Goal: Task Accomplishment & Management: Manage account settings

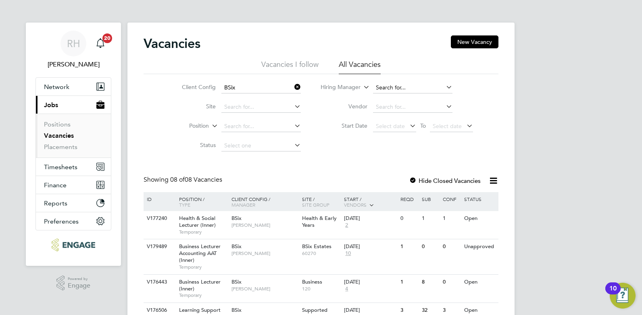
click at [411, 89] on input at bounding box center [412, 87] width 79 height 11
click at [405, 99] on li "Georg ina Creighton" at bounding box center [422, 98] width 100 height 11
type input "[PERSON_NAME]"
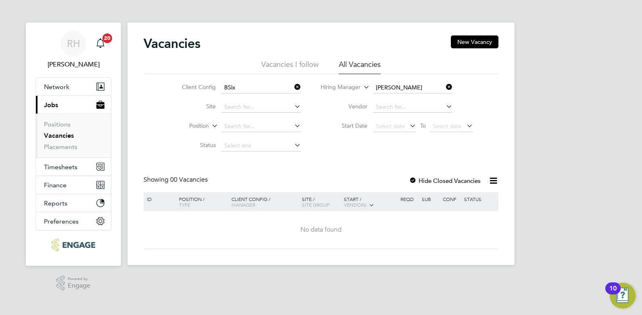
click at [444, 85] on icon at bounding box center [444, 86] width 0 height 11
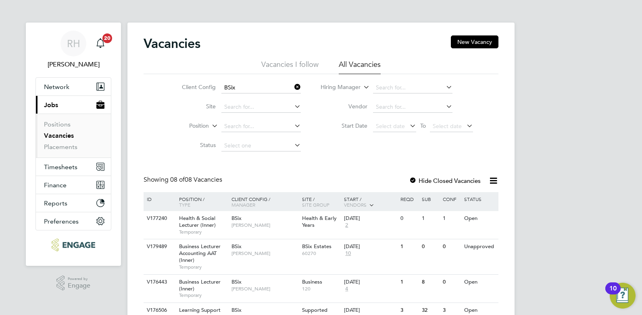
click at [293, 88] on icon at bounding box center [293, 86] width 0 height 11
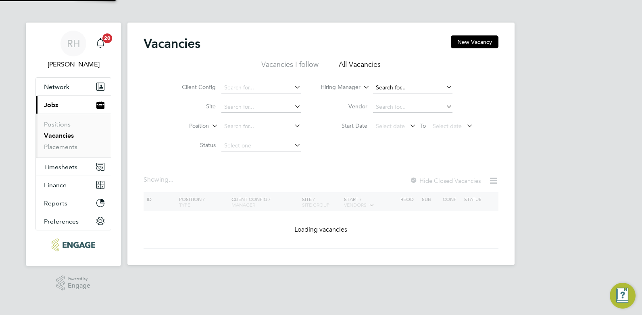
click at [393, 88] on input at bounding box center [412, 87] width 79 height 11
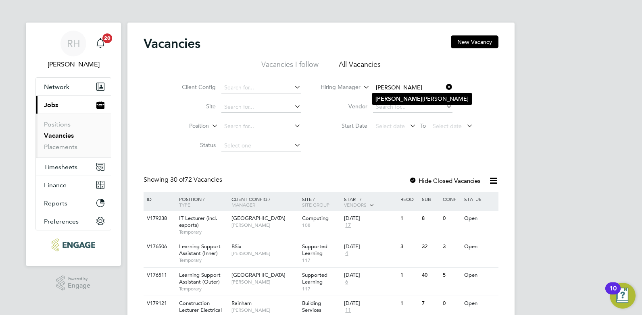
click at [396, 95] on li "Georg ina Creighton" at bounding box center [422, 98] width 100 height 11
type input "[PERSON_NAME]"
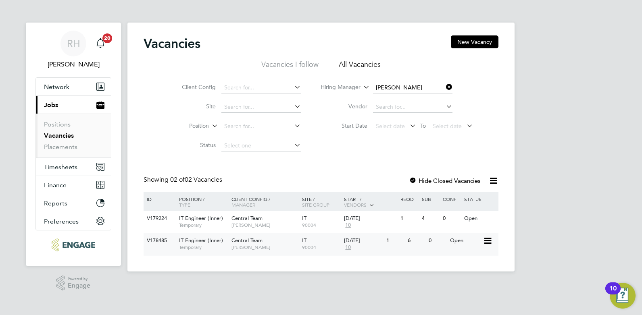
click at [214, 244] on div "IT Engineer (Inner) Temporary" at bounding box center [201, 243] width 56 height 21
click at [191, 221] on span "IT Engineer (Inner)" at bounding box center [201, 218] width 44 height 7
click at [444, 85] on icon at bounding box center [444, 86] width 0 height 11
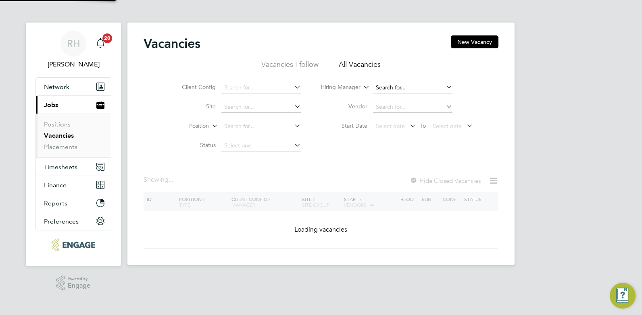
click at [418, 85] on input at bounding box center [412, 87] width 79 height 11
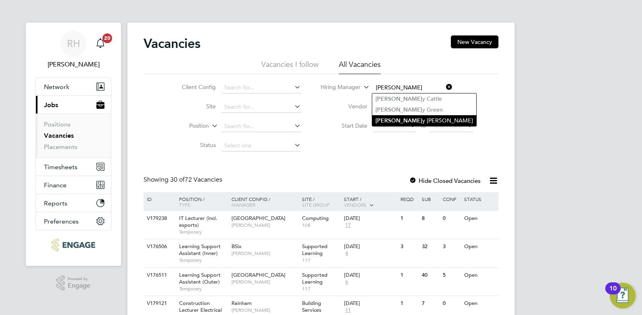
click at [407, 116] on li "Kerr y Baker" at bounding box center [424, 120] width 104 height 11
type input "Kerry Baker"
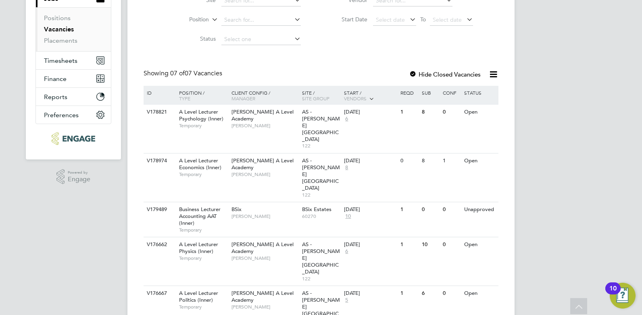
scroll to position [121, 0]
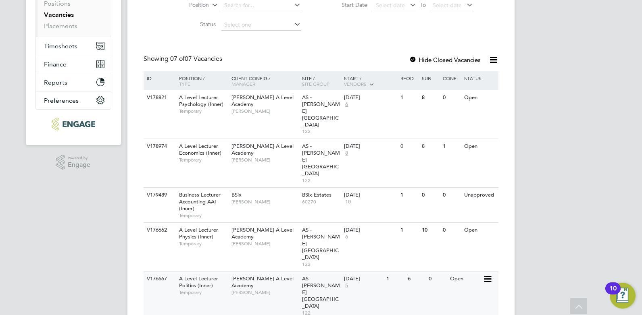
click at [199, 275] on span "A Level Lecturer Politics (Inner)" at bounding box center [198, 282] width 39 height 14
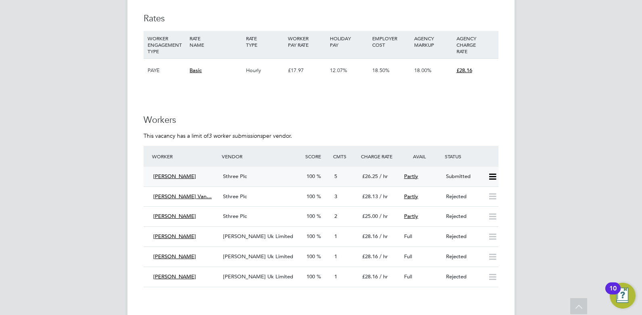
click at [238, 178] on span "Sthree Plc" at bounding box center [235, 176] width 24 height 7
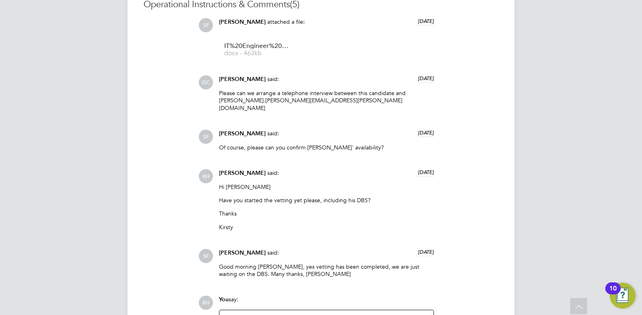
scroll to position [712, 0]
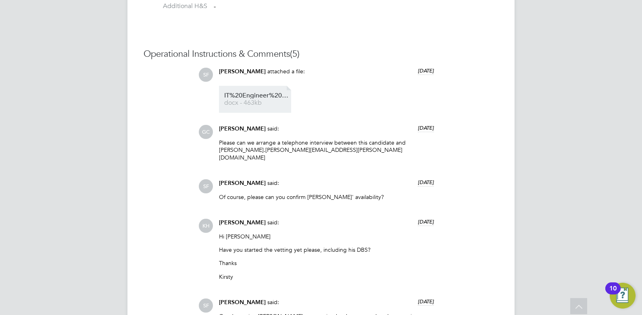
click at [263, 102] on span "docx - 463kb" at bounding box center [256, 103] width 64 height 6
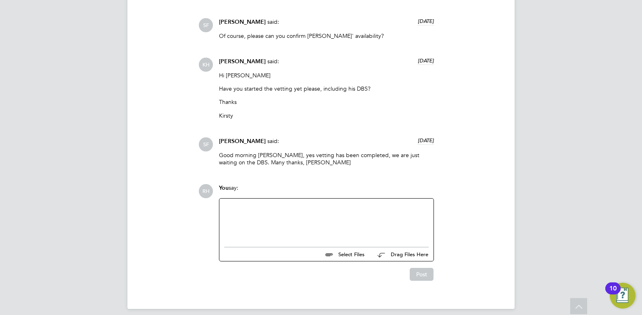
click at [289, 207] on div at bounding box center [326, 221] width 204 height 35
click at [226, 218] on div "please can yuo upload the vettingf or Alom." at bounding box center [326, 221] width 204 height 7
drag, startPoint x: 261, startPoint y: 214, endPoint x: 255, endPoint y: 214, distance: 6.0
click at [255, 218] on div "Please can yuo upload the vettingf or Alom." at bounding box center [326, 221] width 204 height 7
click at [312, 218] on div "Please can you upload the vettingf or Alom." at bounding box center [326, 221] width 204 height 7
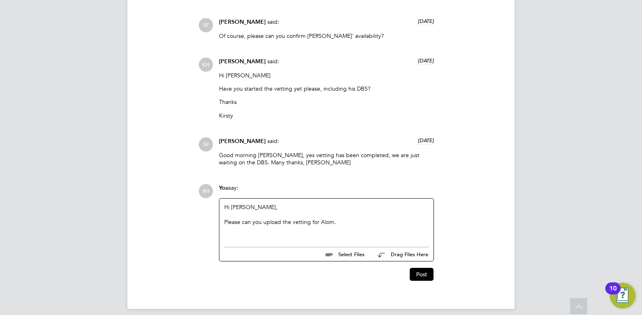
click at [344, 218] on div "Please can you upload the vetting for Alom." at bounding box center [326, 221] width 204 height 7
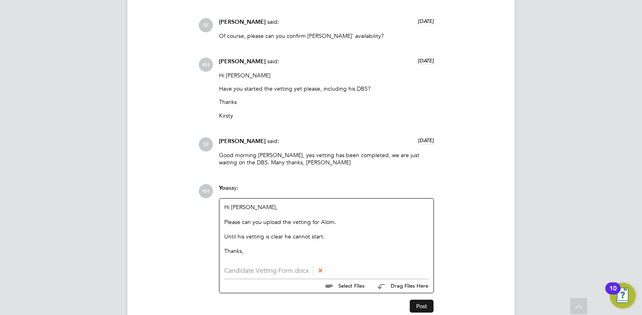
click at [419, 300] on button "Post" at bounding box center [421, 306] width 24 height 13
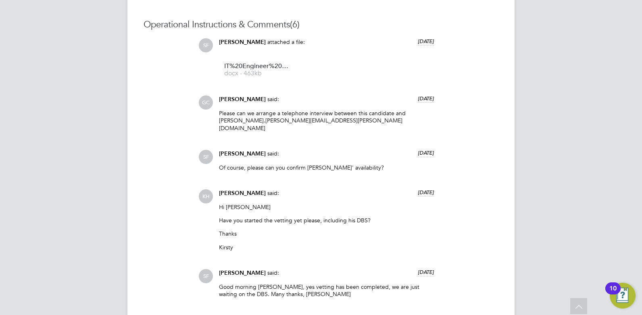
scroll to position [742, 0]
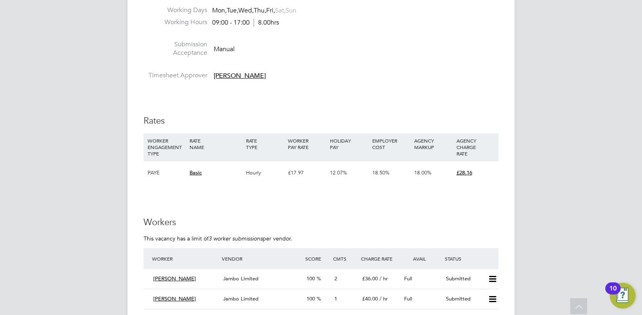
scroll to position [1249, 0]
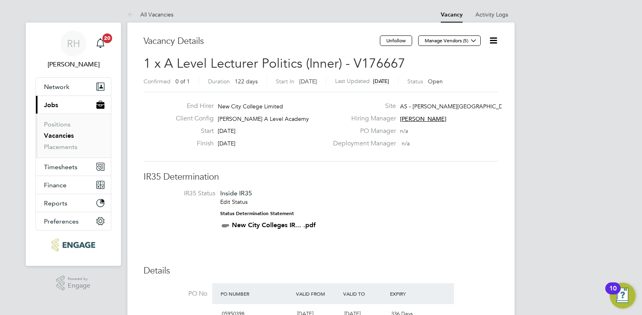
click at [492, 37] on icon at bounding box center [493, 40] width 10 height 10
click at [460, 73] on li "Update Status" at bounding box center [473, 70] width 47 height 11
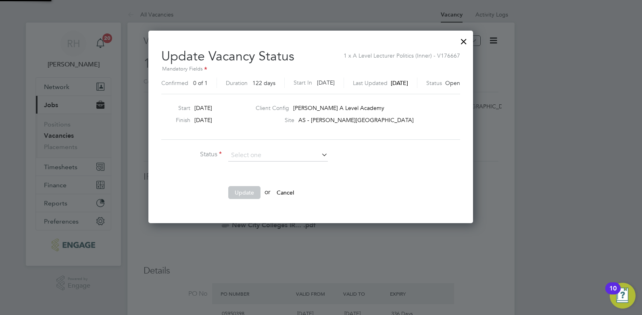
scroll to position [192, 345]
click at [252, 174] on li "Closed" at bounding box center [278, 177] width 100 height 10
type input "Closed"
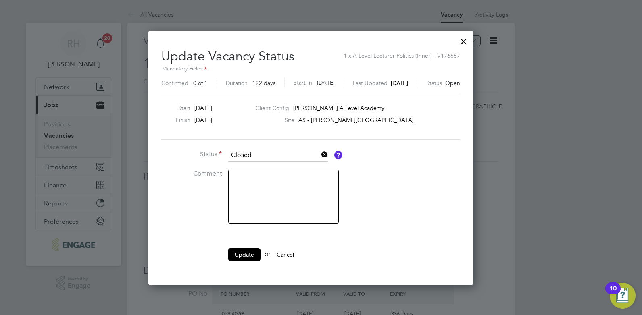
click at [271, 187] on textarea at bounding box center [283, 197] width 110 height 54
type textarea "No longer needed"
click at [247, 256] on button "Update" at bounding box center [244, 254] width 32 height 13
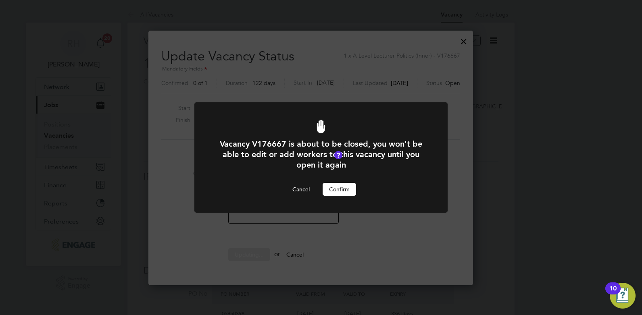
click at [335, 192] on button "Confirm" at bounding box center [338, 189] width 33 height 13
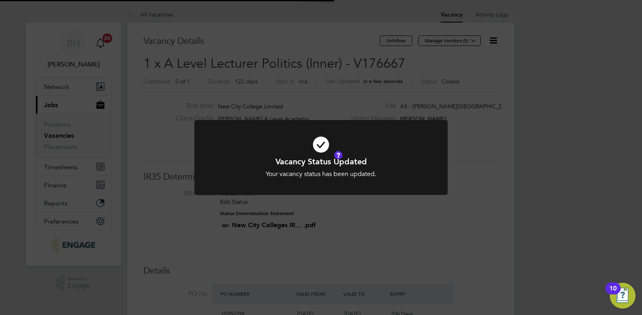
scroll to position [24, 56]
click at [344, 223] on div "Vacancy Status Updated Your vacancy status has been updated. Cancel Okay" at bounding box center [321, 157] width 642 height 315
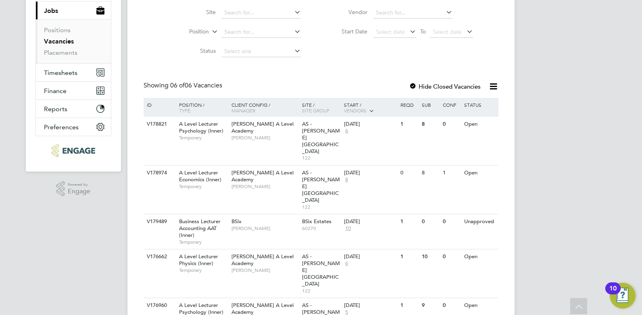
scroll to position [102, 0]
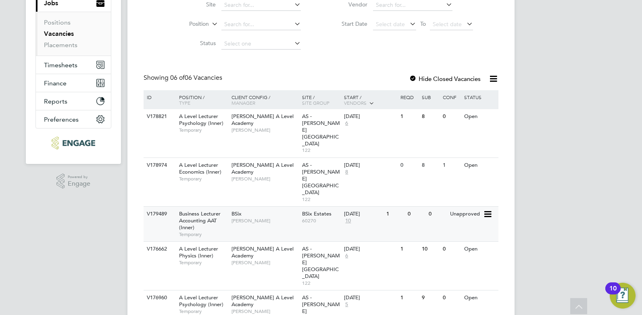
click at [209, 210] on span "Business Lecturer Accounting AAT (Inner)" at bounding box center [200, 220] width 42 height 21
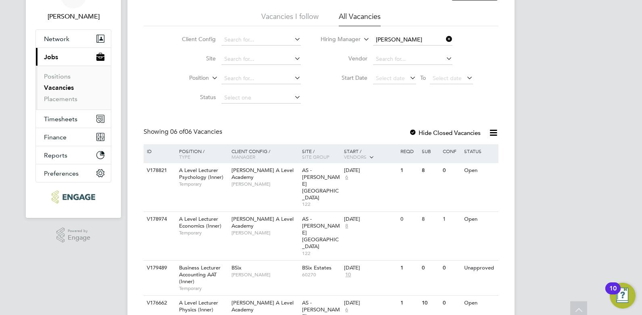
scroll to position [0, 0]
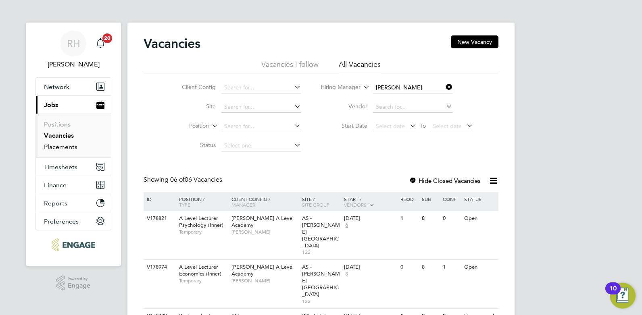
click at [70, 147] on link "Placements" at bounding box center [60, 147] width 33 height 8
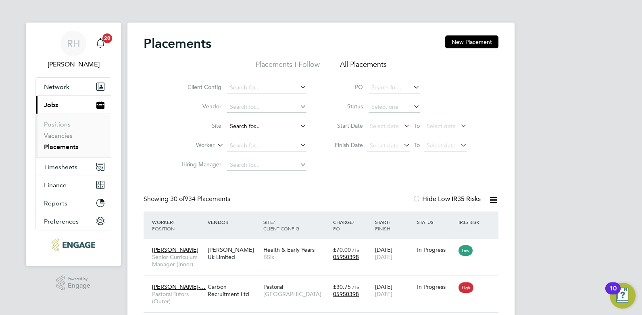
click at [247, 129] on input at bounding box center [266, 126] width 79 height 11
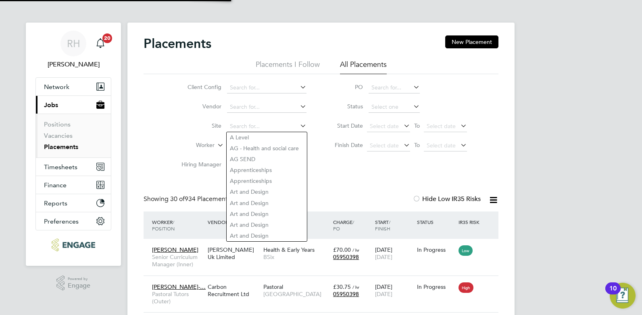
click at [173, 136] on li "Site" at bounding box center [241, 126] width 152 height 19
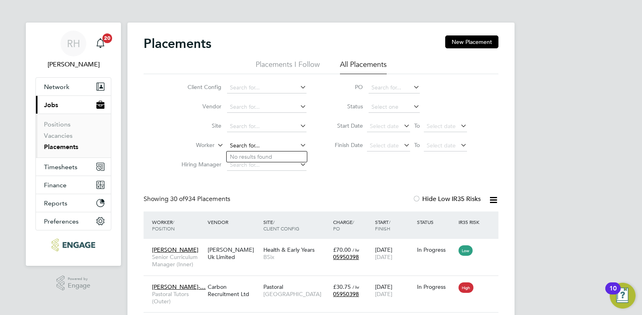
click at [243, 144] on input at bounding box center [266, 145] width 79 height 11
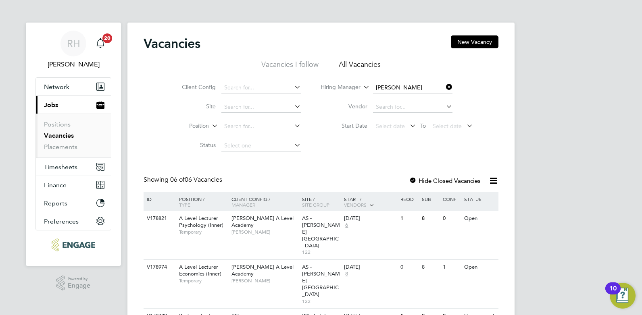
click at [444, 88] on icon at bounding box center [444, 86] width 0 height 11
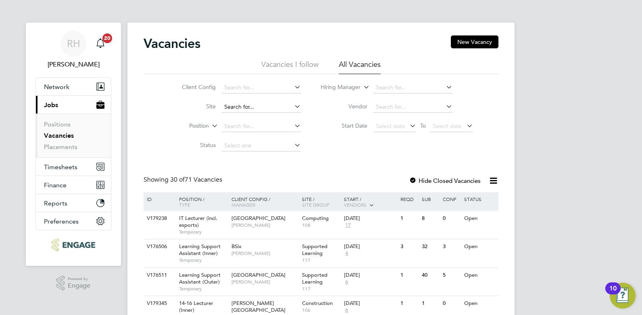
click at [247, 106] on input at bounding box center [260, 107] width 79 height 11
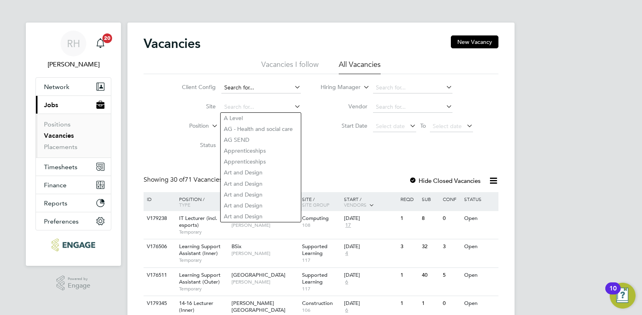
click at [250, 87] on input at bounding box center [260, 87] width 79 height 11
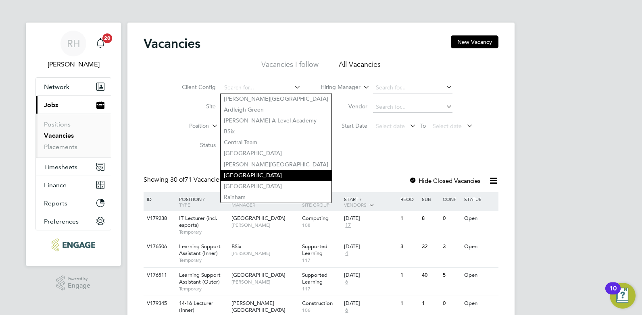
click at [249, 170] on li "[GEOGRAPHIC_DATA]" at bounding box center [275, 175] width 111 height 11
type input "[GEOGRAPHIC_DATA]"
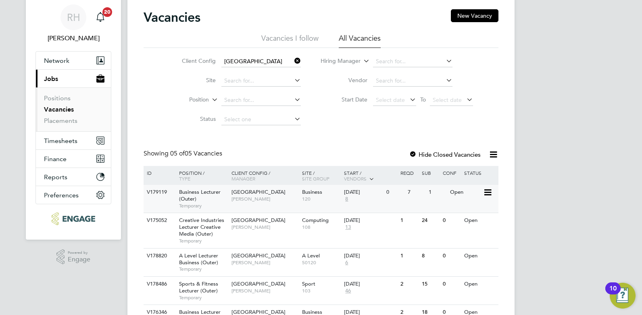
scroll to position [40, 0]
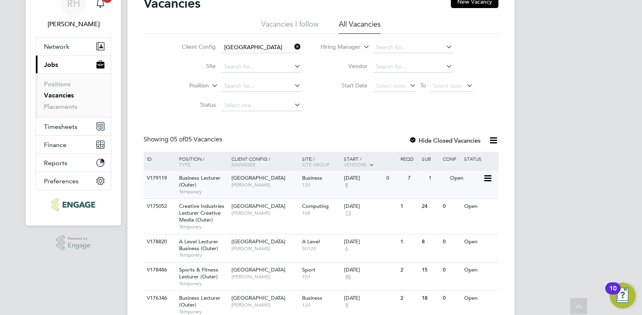
click at [257, 188] on span "[PERSON_NAME]" at bounding box center [264, 185] width 66 height 6
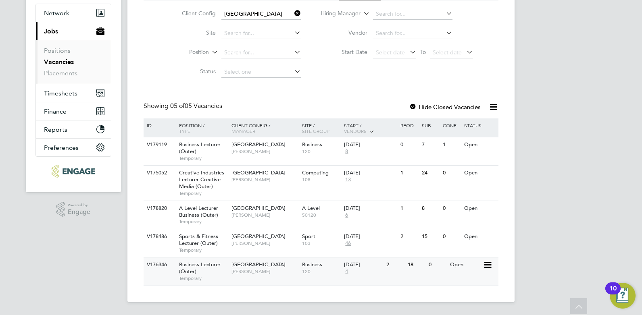
click at [180, 267] on span "Business Lecturer (Outer)" at bounding box center [200, 268] width 42 height 14
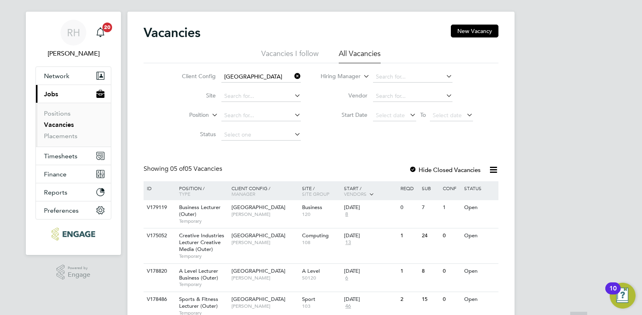
scroll to position [0, 0]
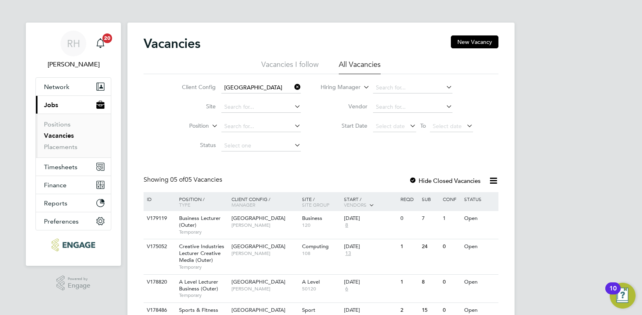
click at [293, 87] on icon at bounding box center [293, 86] width 0 height 11
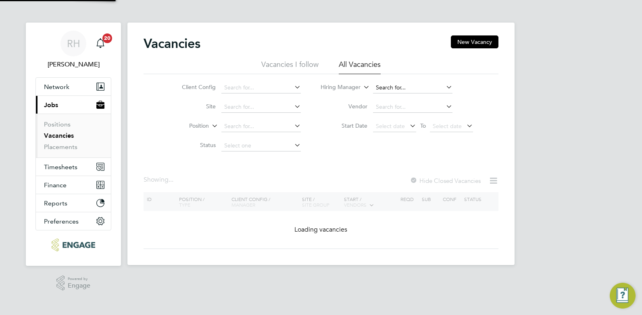
click at [380, 86] on input at bounding box center [412, 87] width 79 height 11
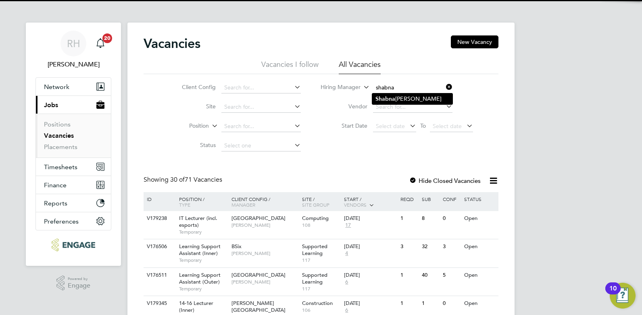
click at [400, 97] on li "Shabna m Shaheen" at bounding box center [412, 98] width 80 height 11
type input "Shabnam Shaheen"
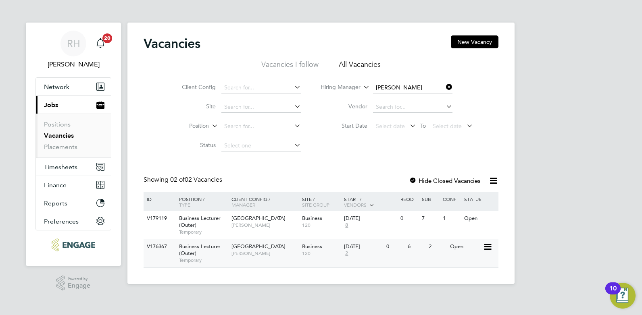
click at [256, 248] on span "Epping Forest Campus" at bounding box center [258, 246] width 54 height 7
click at [444, 86] on icon at bounding box center [444, 86] width 0 height 11
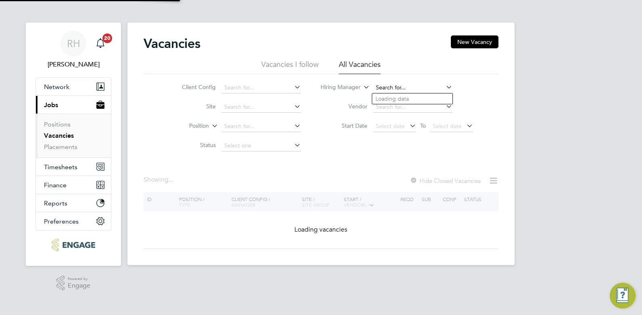
click at [409, 89] on input at bounding box center [412, 87] width 79 height 11
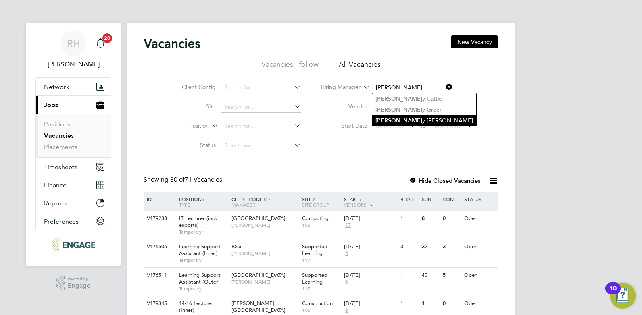
click at [401, 120] on li "[PERSON_NAME] y [PERSON_NAME]" at bounding box center [424, 120] width 104 height 11
type input "[PERSON_NAME]"
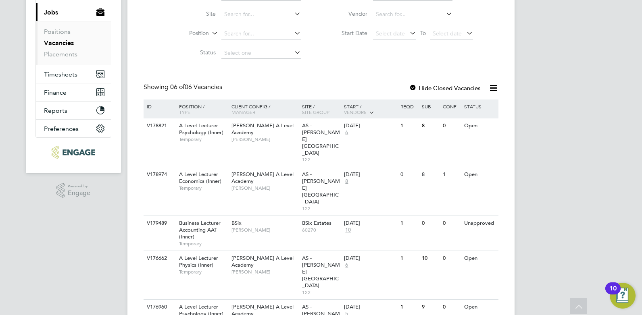
scroll to position [102, 0]
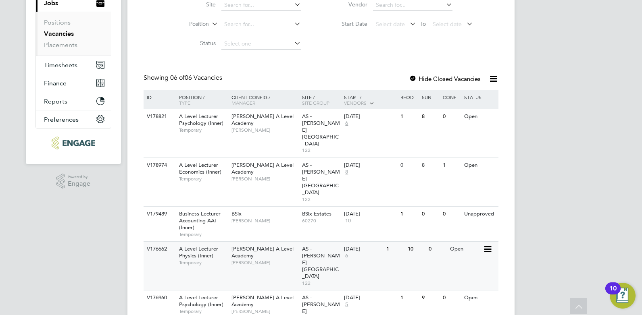
click at [211, 245] on span "A Level Lecturer Physics (Inner)" at bounding box center [198, 252] width 39 height 14
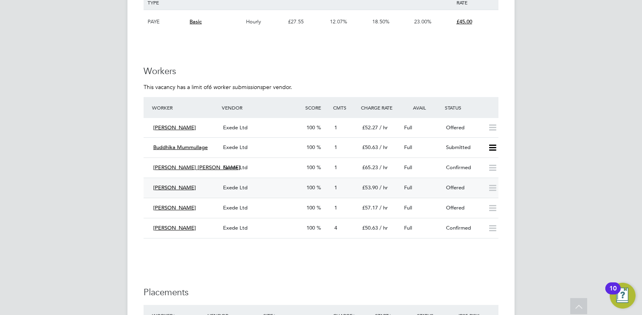
click at [260, 190] on div "Exede Ltd" at bounding box center [261, 187] width 83 height 13
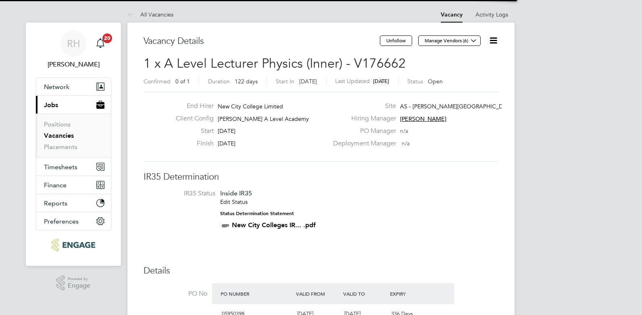
click at [493, 38] on icon at bounding box center [493, 40] width 10 height 10
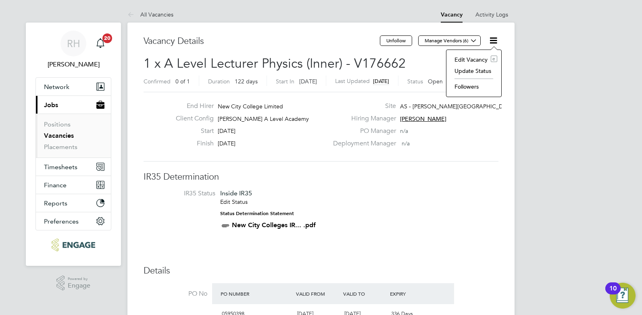
click at [469, 70] on li "Update Status" at bounding box center [473, 70] width 47 height 11
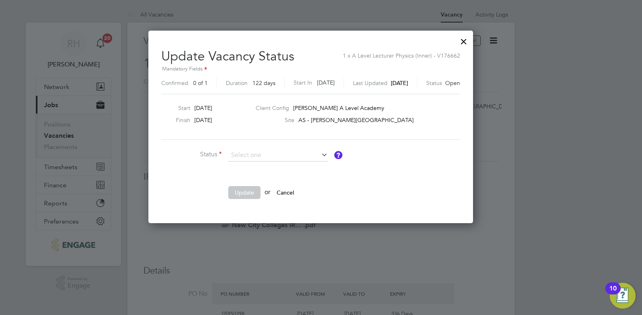
click at [245, 179] on li "Closed" at bounding box center [278, 177] width 100 height 10
type input "Closed"
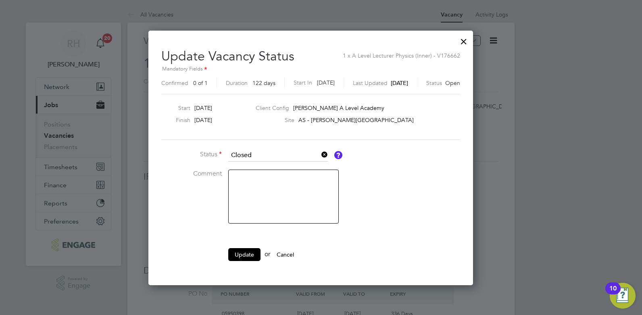
click at [251, 187] on textarea at bounding box center [283, 197] width 110 height 54
type textarea "not needed"
click at [239, 256] on button "Update" at bounding box center [244, 254] width 32 height 13
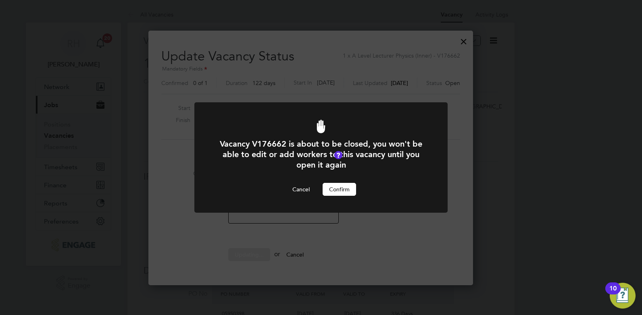
click at [333, 185] on button "Confirm" at bounding box center [338, 189] width 33 height 13
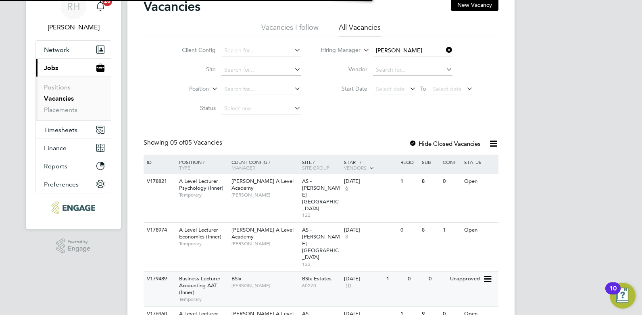
scroll to position [74, 0]
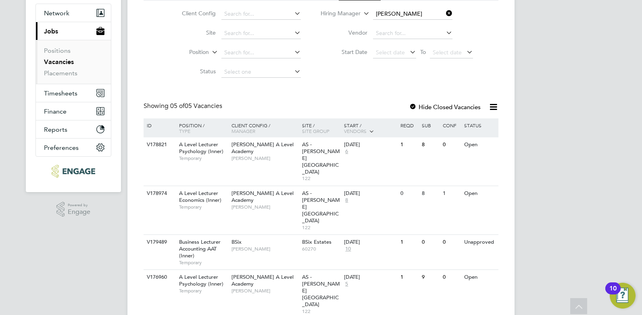
click at [194, 274] on span "A Level Lecturer Psychology (Inner)" at bounding box center [201, 281] width 44 height 14
click at [197, 154] on span "A Level Lecturer Psychology (Inner)" at bounding box center [201, 148] width 44 height 14
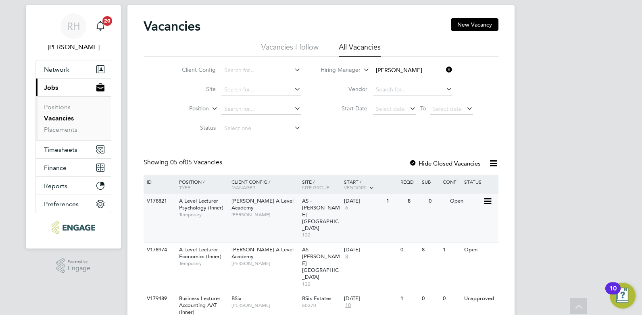
scroll to position [0, 0]
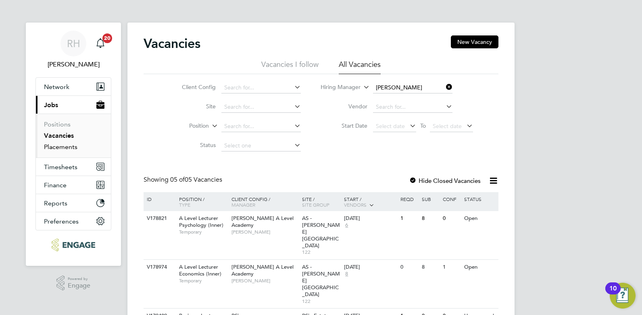
click at [45, 146] on link "Placements" at bounding box center [60, 147] width 33 height 8
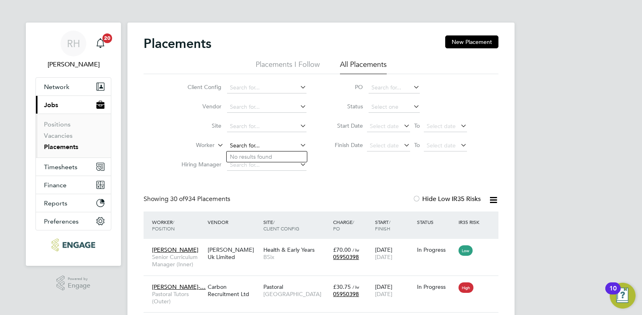
click at [241, 146] on input at bounding box center [266, 145] width 79 height 11
click at [245, 160] on li "Fit zroy Sutherland" at bounding box center [266, 157] width 80 height 11
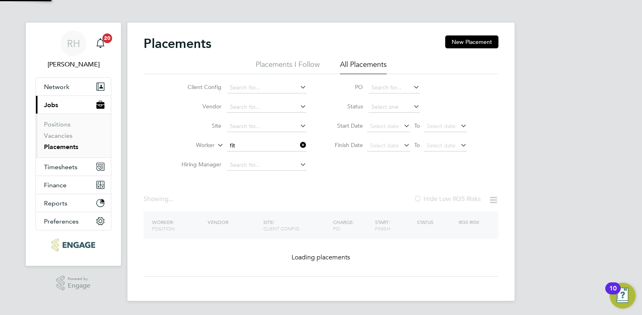
type input "[PERSON_NAME]"
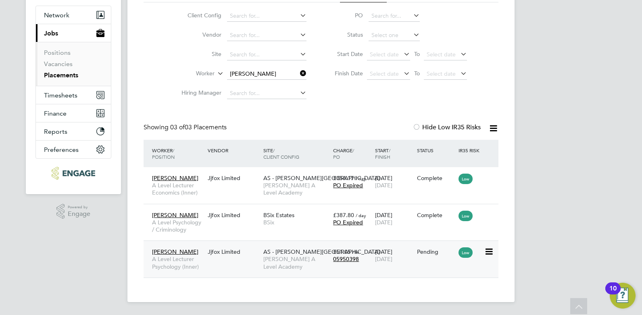
click at [217, 266] on div "Fitzroy Sutherland A Level Lecturer Psychology (Inner) Jjfox Limited AS - Attle…" at bounding box center [320, 259] width 355 height 37
click at [168, 259] on span "A Level Lecturer Psychology (Inner)" at bounding box center [178, 263] width 52 height 15
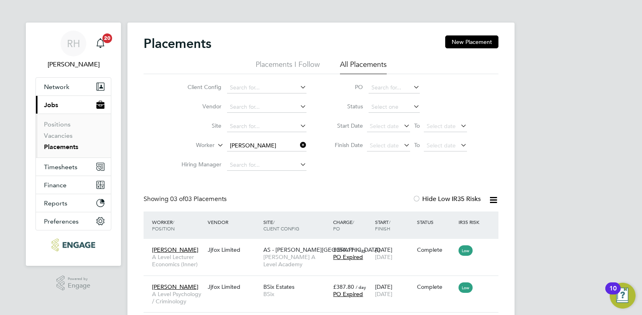
click at [42, 135] on ul "Positions Vacancies Placements" at bounding box center [73, 136] width 75 height 44
drag, startPoint x: 52, startPoint y: 134, endPoint x: 64, endPoint y: 133, distance: 11.8
click at [52, 134] on link "Vacancies" at bounding box center [58, 136] width 29 height 8
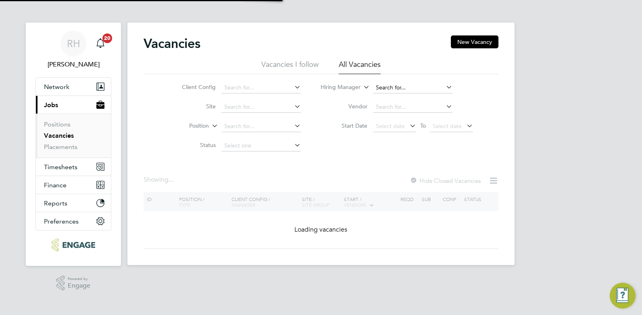
click at [414, 86] on input at bounding box center [412, 87] width 79 height 11
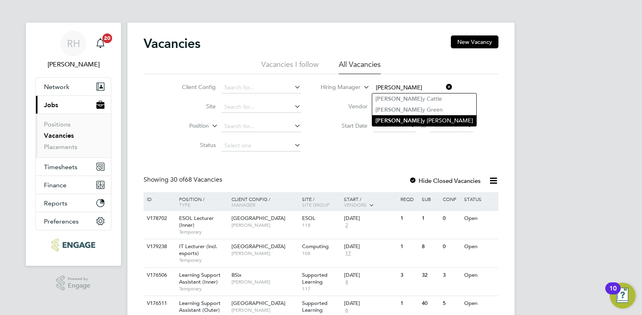
click at [407, 116] on li "Kerr y Baker" at bounding box center [424, 120] width 104 height 11
type input "[PERSON_NAME]"
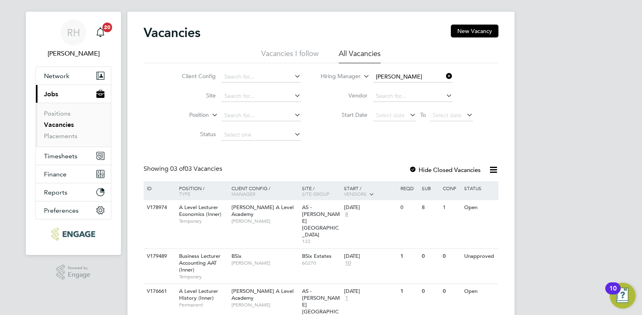
scroll to position [17, 0]
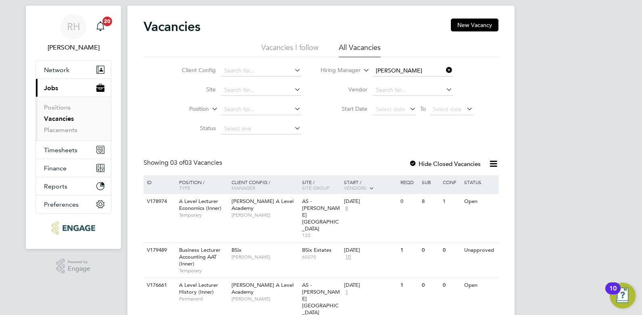
click at [444, 71] on icon at bounding box center [444, 69] width 0 height 11
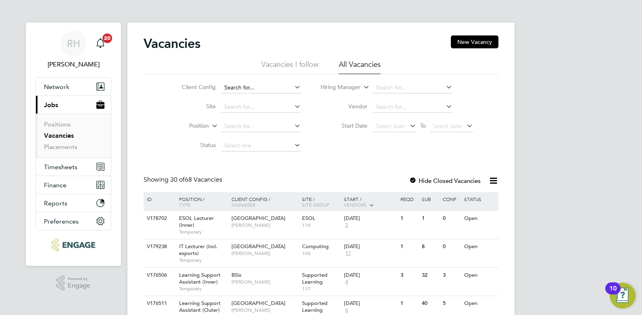
click at [277, 91] on input at bounding box center [260, 87] width 79 height 11
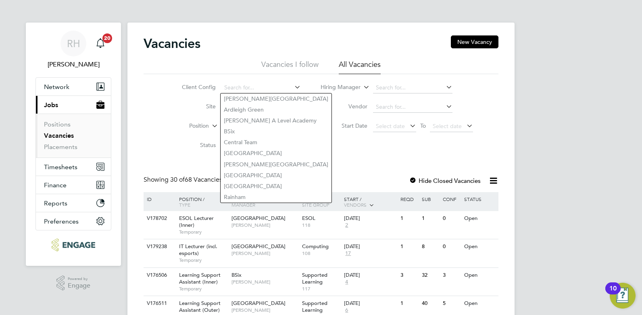
click at [321, 152] on div "Client Config Site Position Status Hiring Manager Vendor Start Date Select date…" at bounding box center [320, 114] width 355 height 81
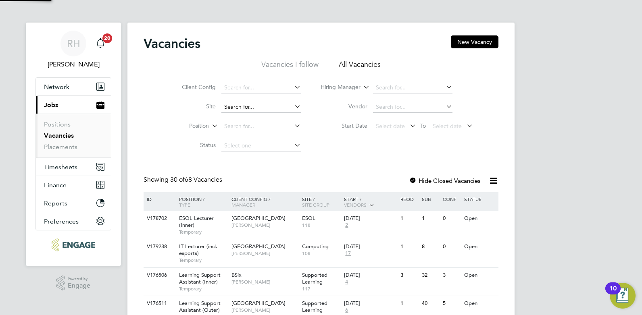
click at [276, 105] on input at bounding box center [260, 107] width 79 height 11
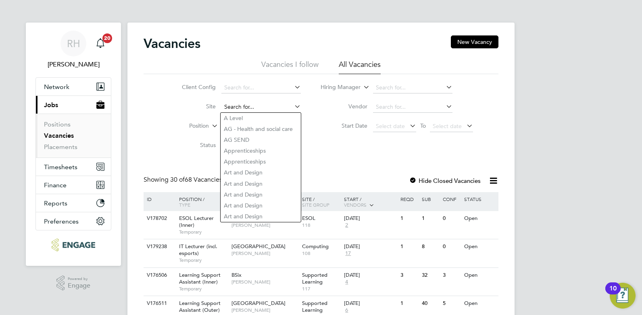
click at [278, 108] on input at bounding box center [260, 107] width 79 height 11
type input "bus"
click at [293, 104] on icon at bounding box center [293, 106] width 0 height 11
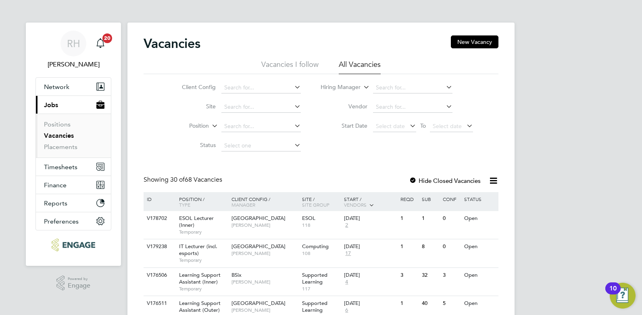
click at [318, 135] on li "Start Date Select date To Select date" at bounding box center [397, 126] width 172 height 19
click at [393, 82] on input at bounding box center [412, 87] width 79 height 11
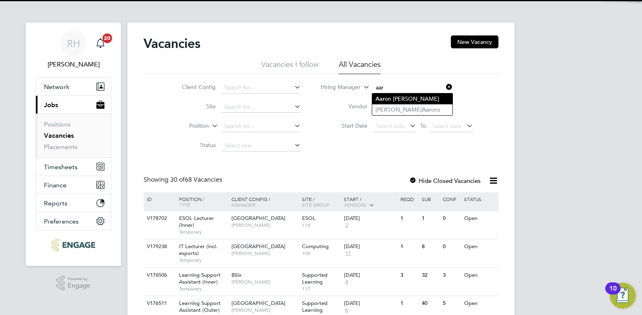
click at [394, 96] on li "Aar on Carr" at bounding box center [412, 98] width 80 height 11
type input "Aaron Carr"
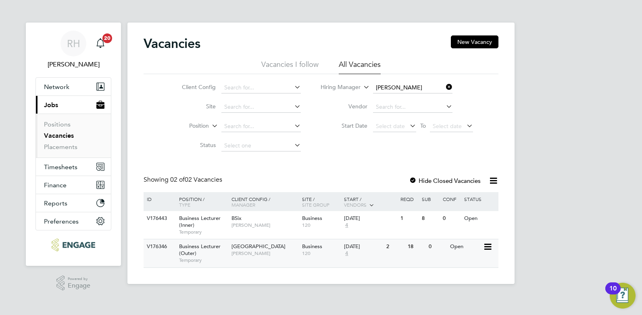
click at [250, 257] on span "Aaron Carr" at bounding box center [264, 253] width 66 height 6
click at [211, 224] on div "Business Lecturer (Inner) Temporary" at bounding box center [201, 225] width 56 height 28
click at [444, 86] on icon at bounding box center [444, 86] width 0 height 11
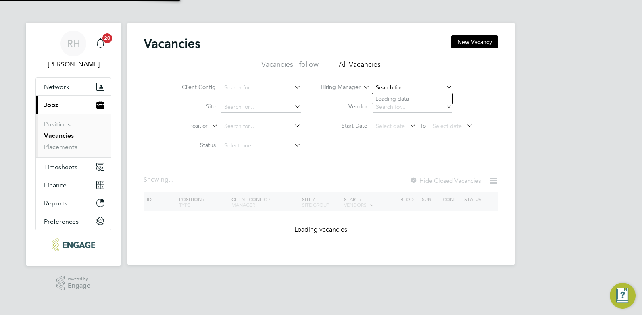
click at [409, 89] on input at bounding box center [412, 87] width 79 height 11
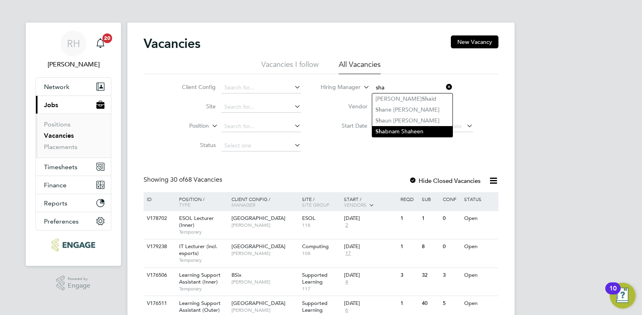
click at [403, 128] on li "Sha bnam Shaheen" at bounding box center [412, 131] width 80 height 11
type input "Shabnam Shaheen"
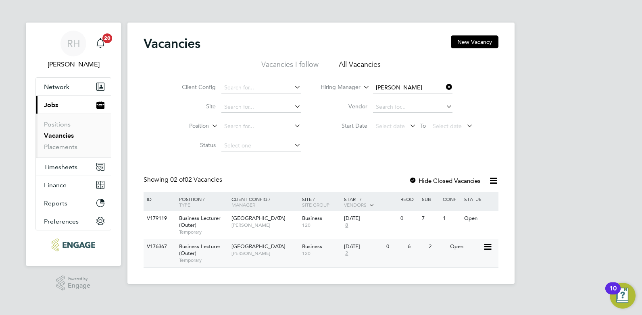
click at [187, 254] on span "Business Lecturer (Outer)" at bounding box center [200, 250] width 42 height 14
click at [203, 222] on div "Business Lecturer (Outer) Temporary" at bounding box center [201, 225] width 56 height 28
click at [444, 89] on icon at bounding box center [444, 86] width 0 height 11
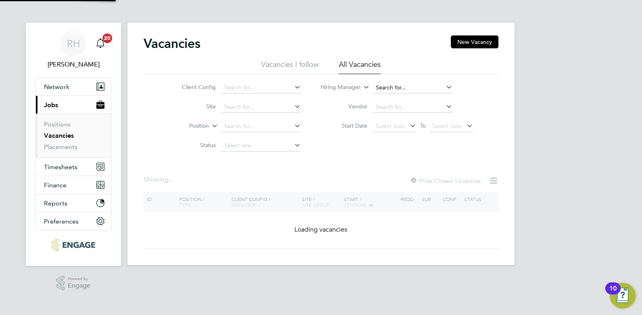
click at [428, 89] on input at bounding box center [412, 87] width 79 height 11
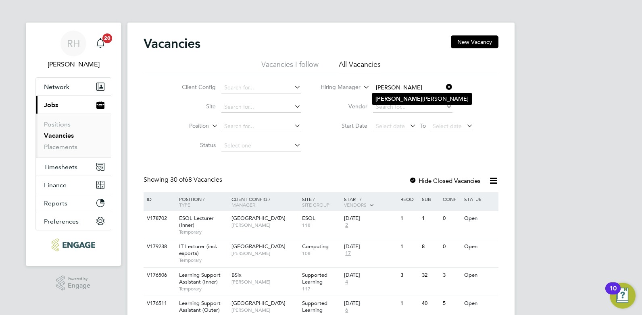
click at [424, 99] on li "Mahnaz Asgari Joorshari" at bounding box center [422, 98] width 100 height 11
type input "Mahnaz Asgari Joorshari"
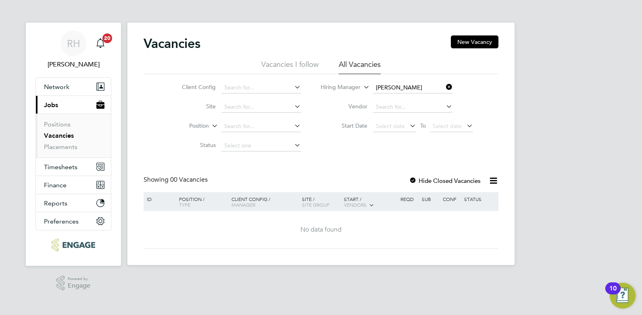
click at [444, 83] on icon at bounding box center [444, 86] width 0 height 11
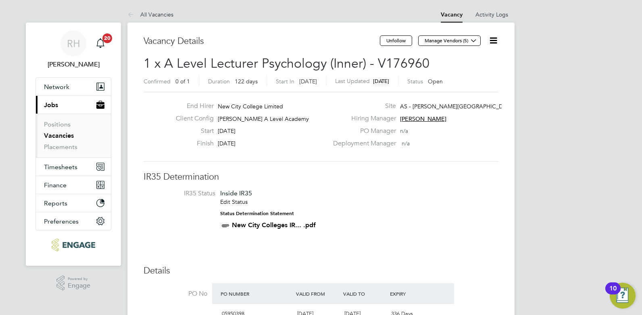
click at [492, 40] on icon at bounding box center [493, 40] width 10 height 10
click at [455, 70] on li "Update Status" at bounding box center [473, 70] width 47 height 11
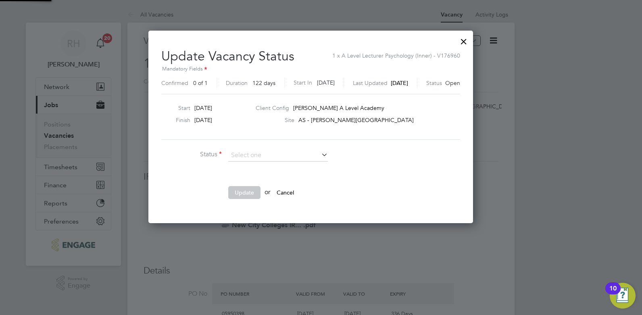
scroll to position [192, 345]
click at [251, 178] on li "Closed" at bounding box center [278, 177] width 100 height 10
type input "Closed"
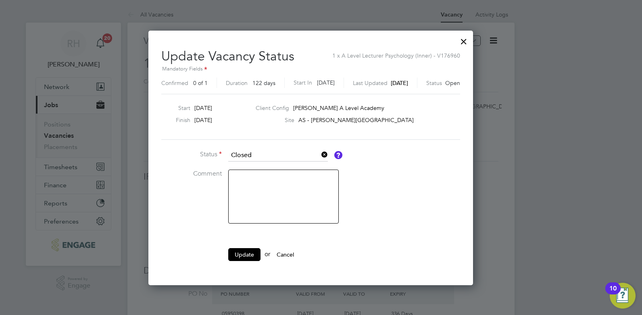
click at [262, 183] on textarea at bounding box center [283, 197] width 110 height 54
drag, startPoint x: 273, startPoint y: 177, endPoint x: 216, endPoint y: 178, distance: 56.8
click at [216, 178] on li "Comment not needed" at bounding box center [282, 201] width 242 height 62
type textarea "not needed"
click at [245, 256] on button "Update" at bounding box center [244, 254] width 32 height 13
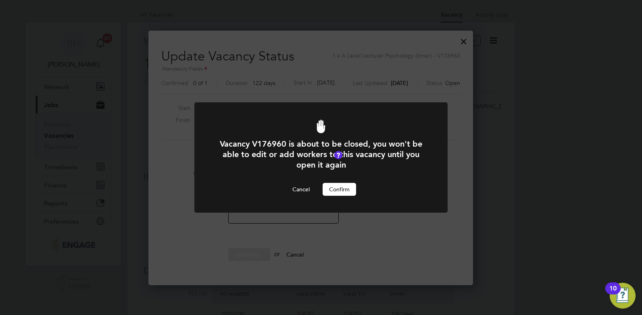
click at [337, 192] on button "Confirm" at bounding box center [338, 189] width 33 height 13
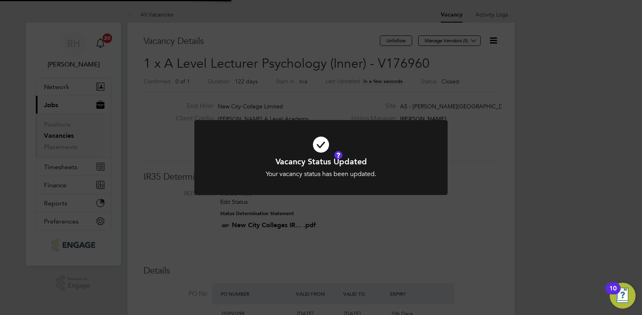
scroll to position [24, 56]
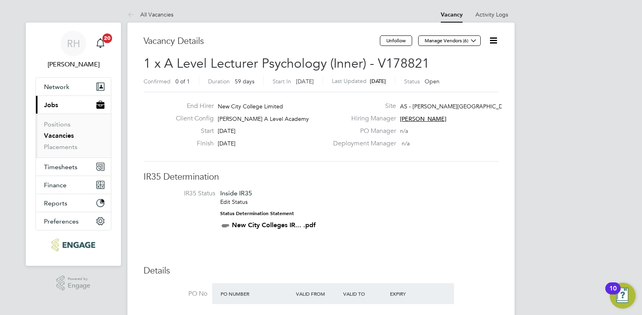
click at [489, 44] on icon at bounding box center [493, 40] width 10 height 10
click at [475, 68] on li "Update Status" at bounding box center [473, 70] width 47 height 11
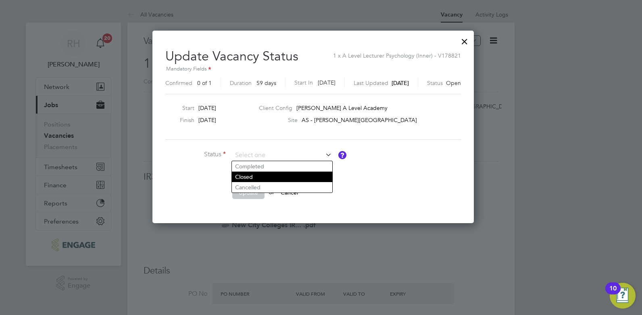
click at [261, 175] on li "Closed" at bounding box center [282, 177] width 100 height 10
type input "Closed"
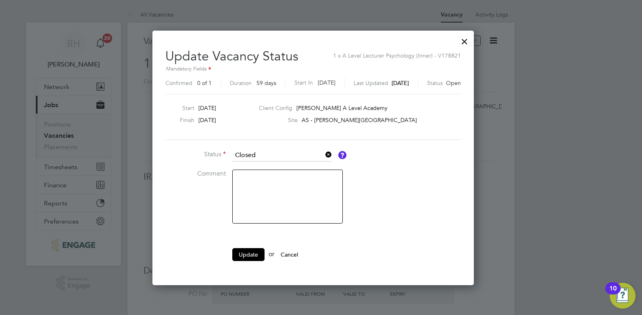
click at [251, 181] on textarea at bounding box center [287, 197] width 110 height 54
paste textarea "not needed"
type textarea "not needed"
click at [248, 255] on button "Update" at bounding box center [248, 254] width 32 height 13
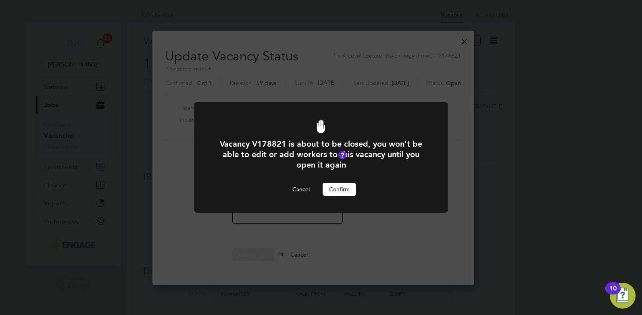
click at [330, 188] on button "Confirm" at bounding box center [338, 189] width 33 height 13
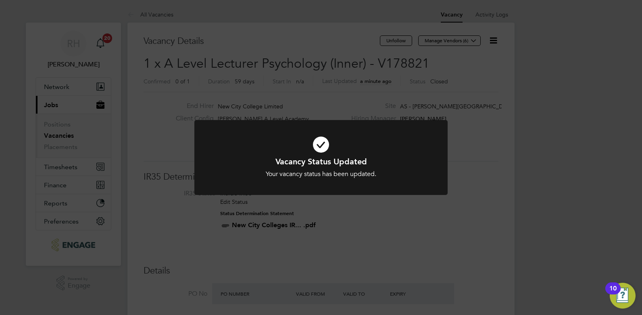
scroll to position [24, 56]
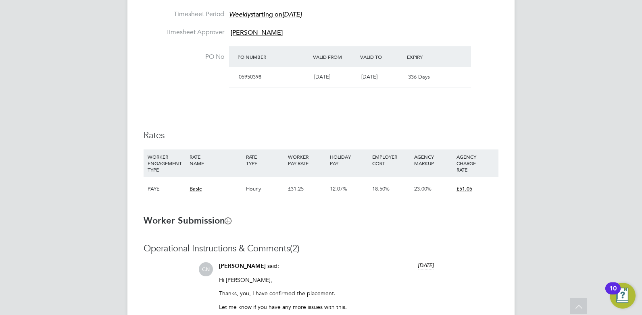
scroll to position [725, 0]
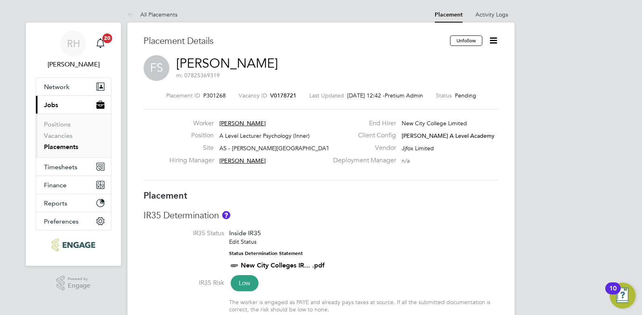
click at [278, 95] on span "V0178721" at bounding box center [283, 95] width 26 height 7
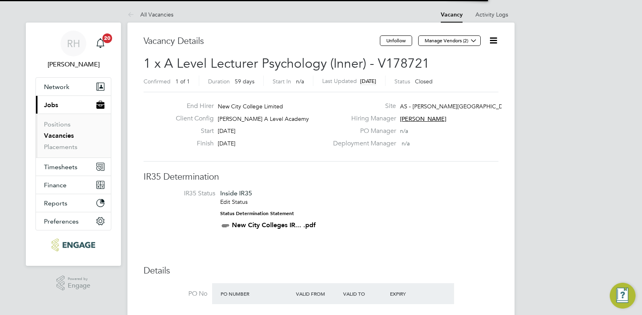
click at [492, 40] on icon at bounding box center [493, 40] width 10 height 10
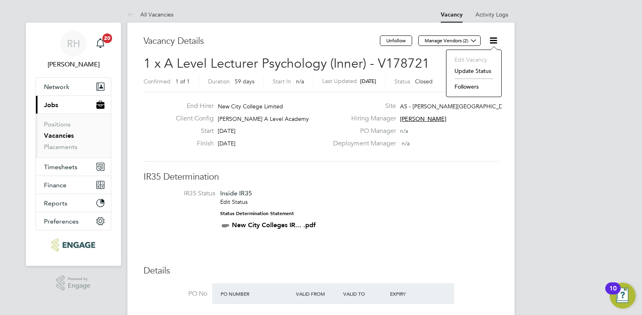
click at [469, 70] on li "Update Status" at bounding box center [473, 70] width 47 height 11
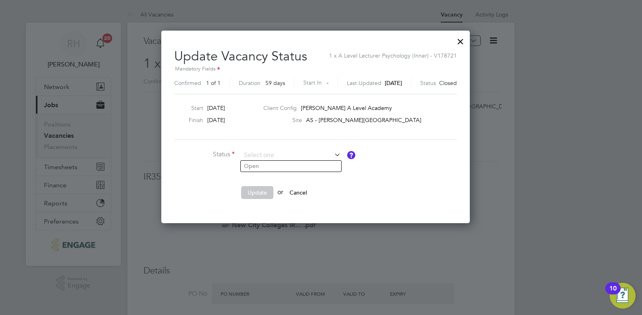
click at [467, 41] on div at bounding box center [460, 39] width 15 height 15
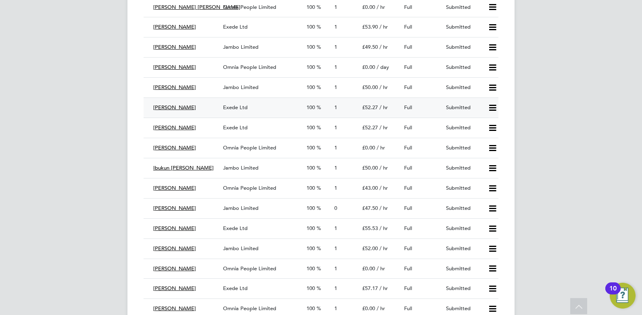
scroll to position [1290, 0]
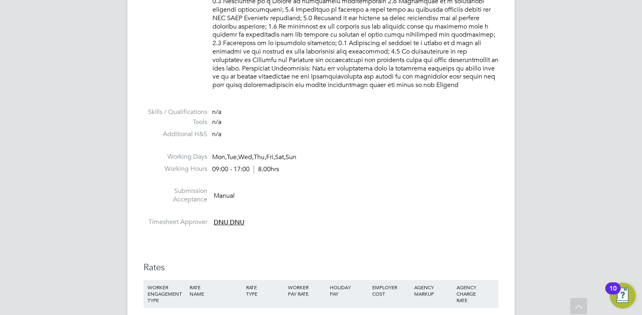
scroll to position [927, 0]
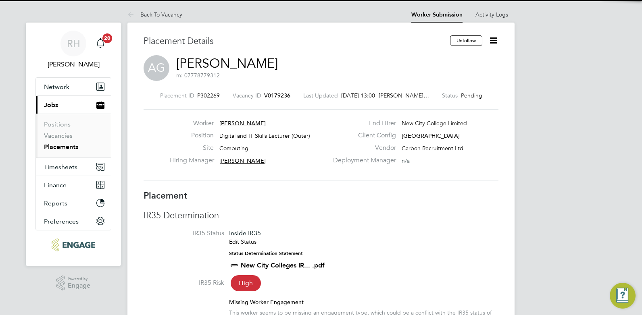
click at [492, 41] on icon at bounding box center [493, 40] width 10 height 10
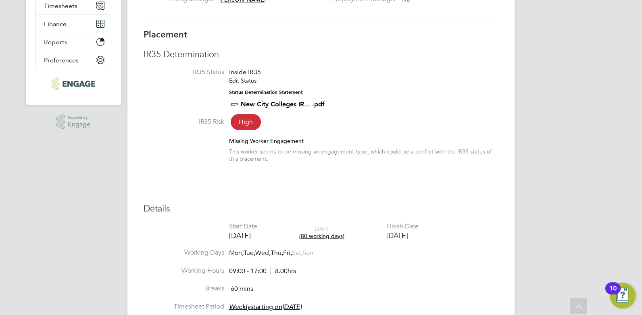
scroll to position [83, 0]
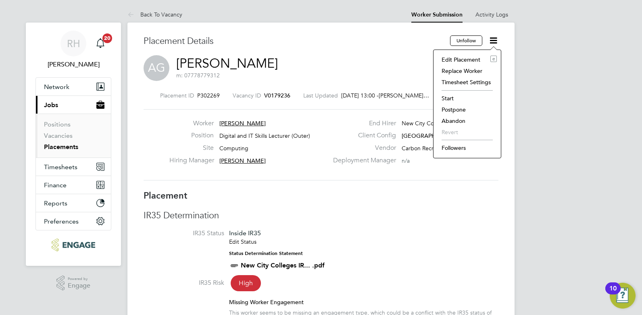
click at [451, 98] on li "Start" at bounding box center [466, 98] width 59 height 11
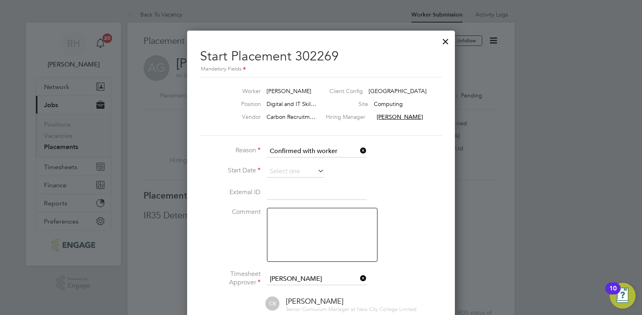
click at [316, 172] on icon at bounding box center [316, 170] width 0 height 11
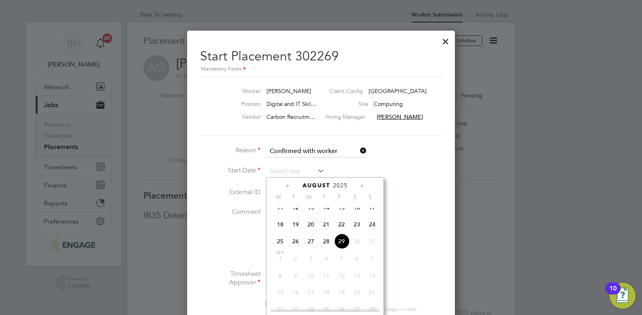
click at [326, 248] on span "28" at bounding box center [325, 241] width 15 height 15
type input "[DATE]"
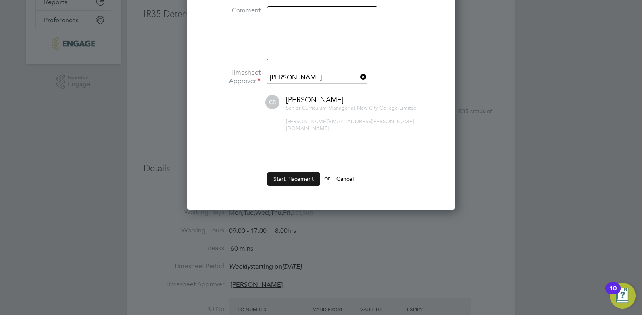
click at [293, 174] on button "Start Placement" at bounding box center [293, 178] width 53 height 13
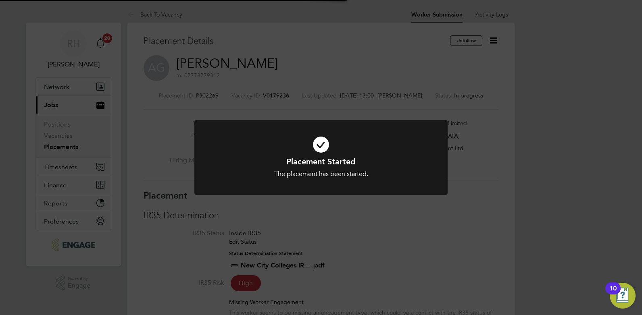
click at [368, 235] on div "Placement Started The placement has been started. Cancel Okay" at bounding box center [321, 157] width 642 height 315
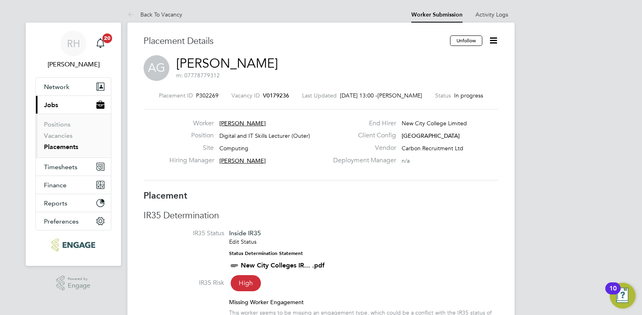
click at [273, 95] on span "V0179236" at bounding box center [276, 95] width 26 height 7
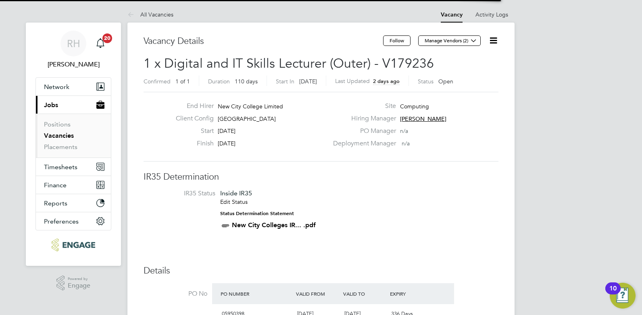
click at [497, 39] on icon at bounding box center [493, 40] width 10 height 10
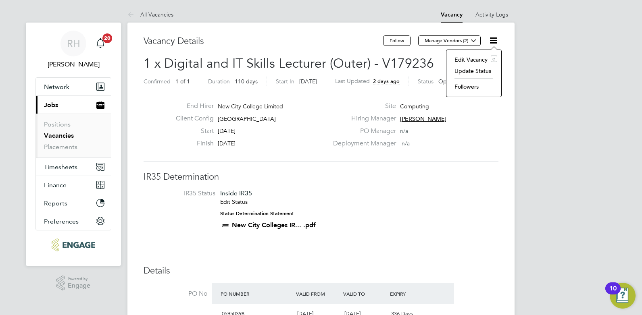
click at [457, 70] on li "Update Status" at bounding box center [473, 70] width 47 height 11
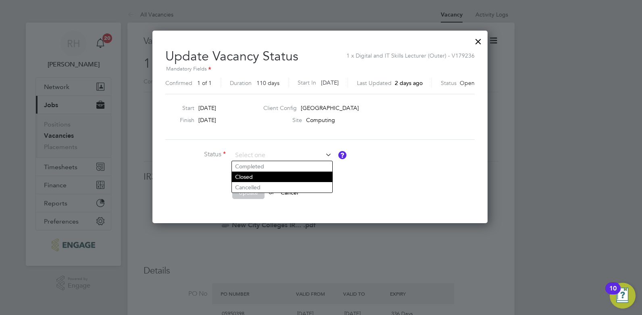
click at [270, 177] on li "Closed" at bounding box center [282, 177] width 100 height 10
type input "Closed"
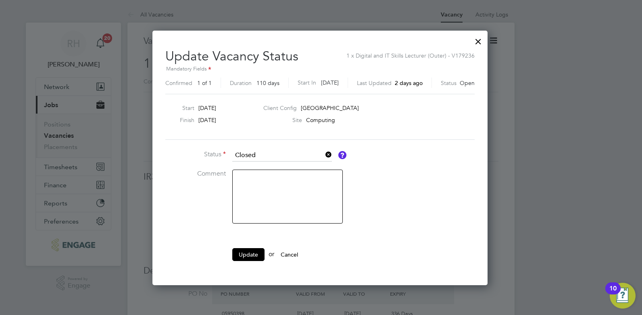
click at [268, 189] on textarea at bounding box center [287, 197] width 110 height 54
type textarea "Filled"
click at [246, 253] on button "Update" at bounding box center [248, 254] width 32 height 13
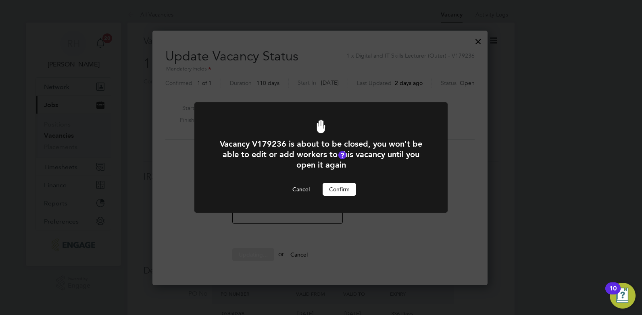
click at [350, 183] on button "Confirm" at bounding box center [338, 189] width 33 height 13
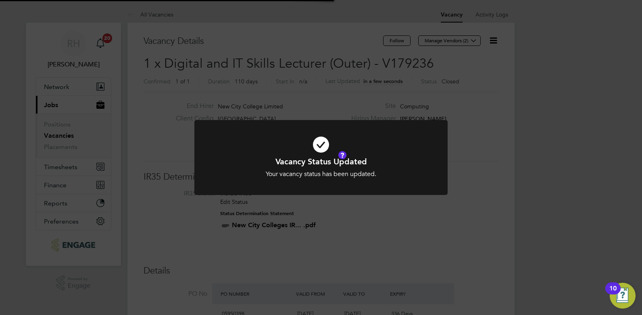
click at [451, 116] on div "Vacancy Status Updated Your vacancy status has been updated. Cancel Okay" at bounding box center [321, 157] width 642 height 315
